Goal: Information Seeking & Learning: Check status

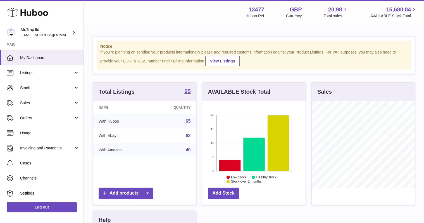
scroll to position [87, 103]
click at [44, 101] on span "Sales" at bounding box center [46, 103] width 53 height 5
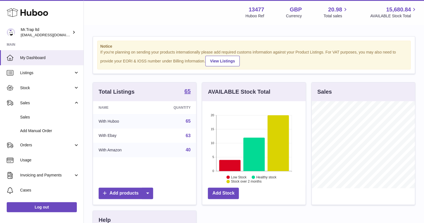
drag, startPoint x: 53, startPoint y: 114, endPoint x: 59, endPoint y: 115, distance: 6.0
click at [54, 114] on link "Sales" at bounding box center [42, 118] width 84 height 14
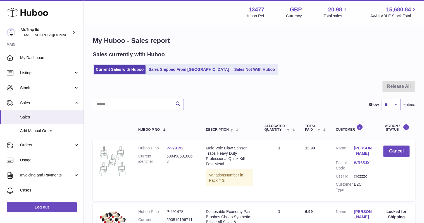
click at [232, 68] on link "Sales Not With Huboo" at bounding box center [254, 69] width 45 height 9
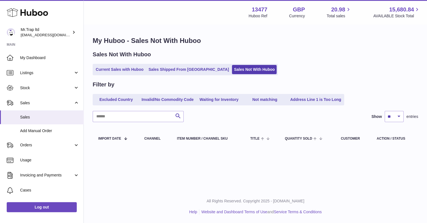
click at [164, 69] on link "Sales Shipped From [GEOGRAPHIC_DATA]" at bounding box center [189, 69] width 84 height 9
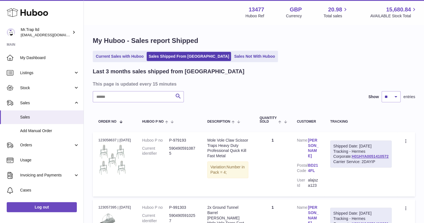
click at [129, 51] on ul "Current Sales with Huboo Sales Shipped From Huboo Sales Not With Huboo" at bounding box center [185, 56] width 185 height 11
click at [130, 55] on link "Current Sales with Huboo" at bounding box center [120, 56] width 52 height 9
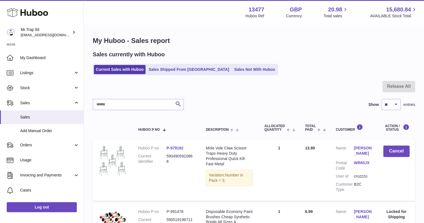
click at [44, 58] on span "My Dashboard" at bounding box center [49, 57] width 59 height 5
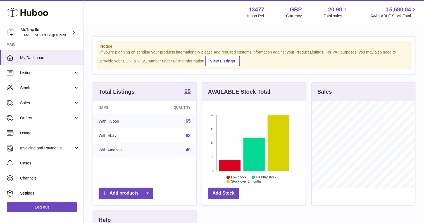
scroll to position [87, 103]
click at [25, 102] on span "Sales" at bounding box center [46, 103] width 53 height 5
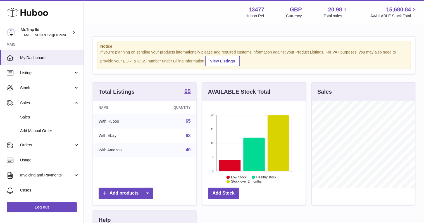
click at [35, 114] on link "Sales" at bounding box center [42, 118] width 84 height 14
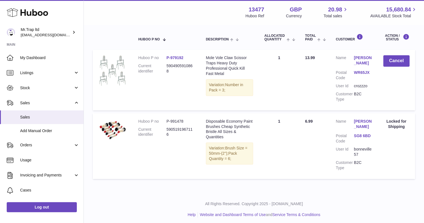
scroll to position [93, 0]
